Goal: Navigation & Orientation: Find specific page/section

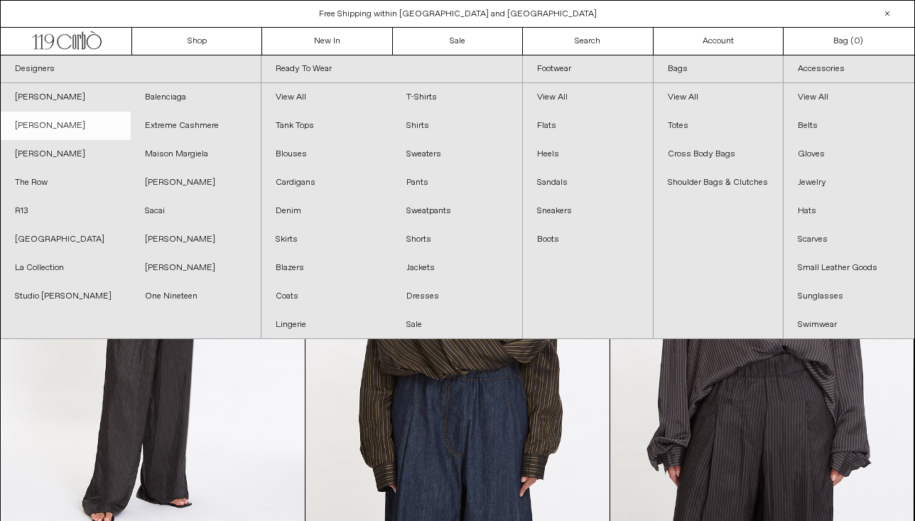
click at [50, 131] on link "[PERSON_NAME]" at bounding box center [66, 126] width 130 height 28
